Goal: Complete application form

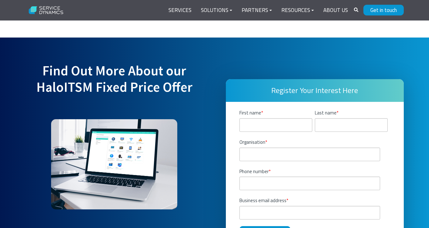
scroll to position [1783, 0]
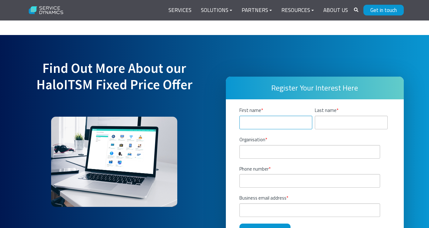
click at [267, 116] on input "First name *" at bounding box center [275, 123] width 73 height 14
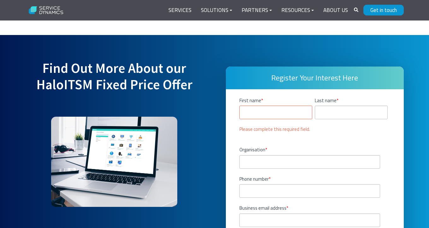
type input "[PERSON_NAME]"
type input "[GEOGRAPHIC_DATA]"
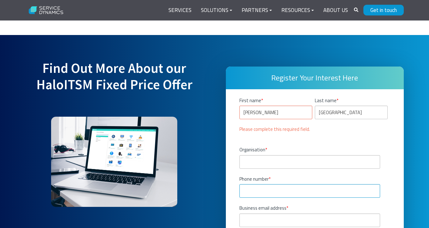
type input "6503158696"
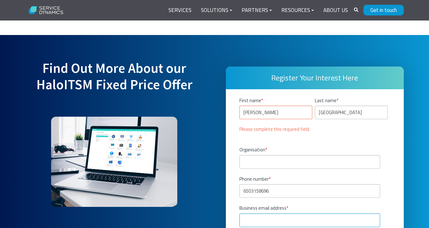
type input "[EMAIL_ADDRESS][DOMAIN_NAME]"
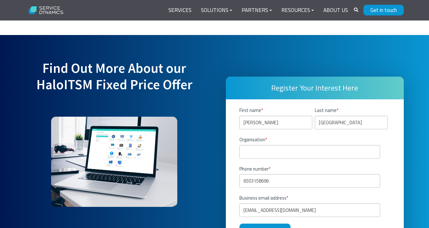
click at [357, 136] on div "Organisation *" at bounding box center [314, 147] width 151 height 23
click at [322, 145] on input "Organisation *" at bounding box center [309, 152] width 141 height 14
type input "Atomicwork"
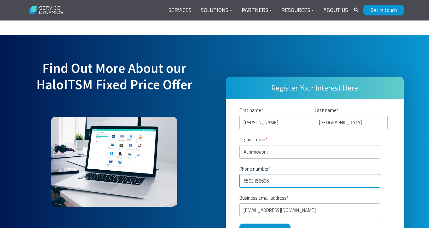
type input "16503158696"
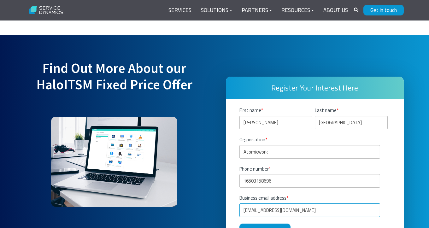
click at [310, 203] on input "[EMAIL_ADDRESS][DOMAIN_NAME]" at bounding box center [309, 210] width 141 height 14
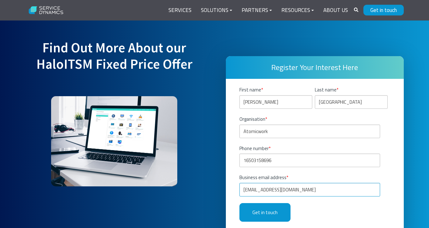
scroll to position [1805, 0]
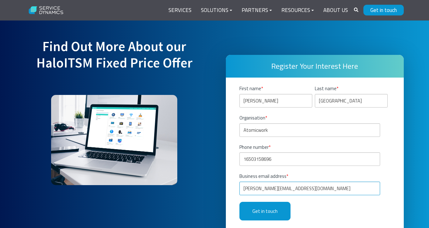
type input "[PERSON_NAME][EMAIL_ADDRESS][DOMAIN_NAME]"
click at [322, 202] on div "Get in touch" at bounding box center [314, 211] width 151 height 19
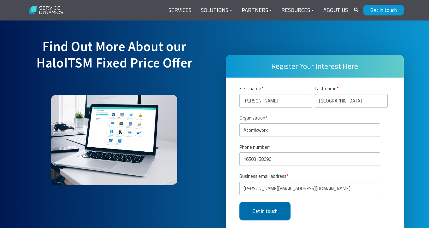
click at [268, 202] on input "Get in touch" at bounding box center [264, 211] width 51 height 19
